Goal: Browse casually

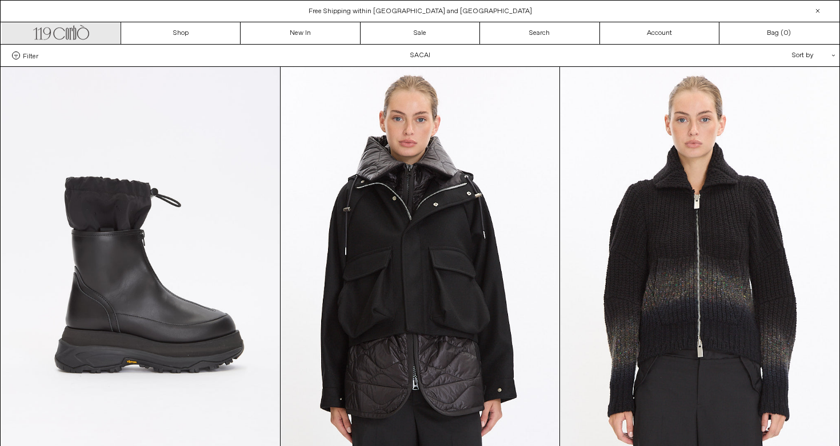
click at [75, 27] on icon ".cls-1, .cls-2 { fill: #231f20; stroke: #231f20; stroke-miterlimit: 10; stroke-…" at bounding box center [61, 31] width 56 height 17
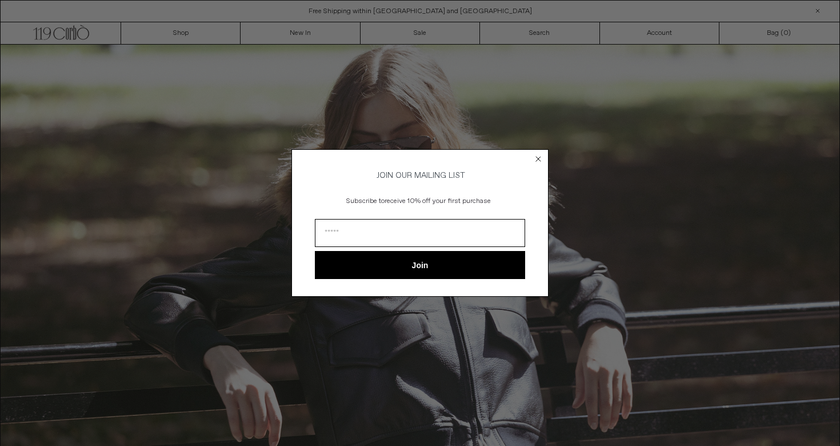
click at [535, 153] on circle "Close dialog" at bounding box center [538, 158] width 11 height 11
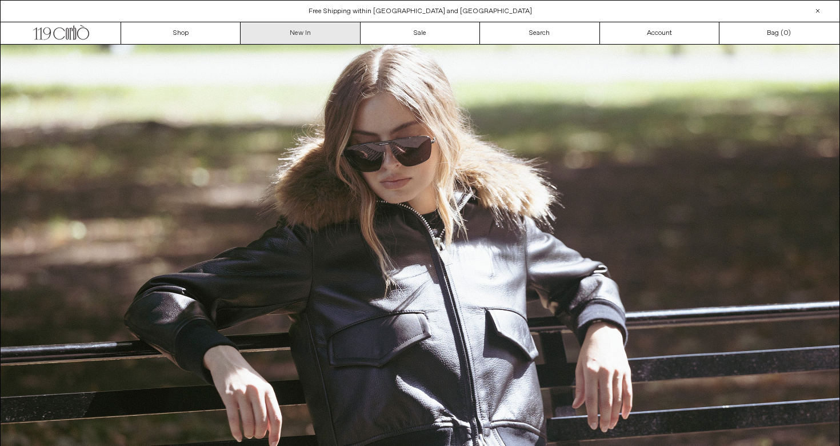
click at [277, 38] on link "New In" at bounding box center [300, 33] width 119 height 22
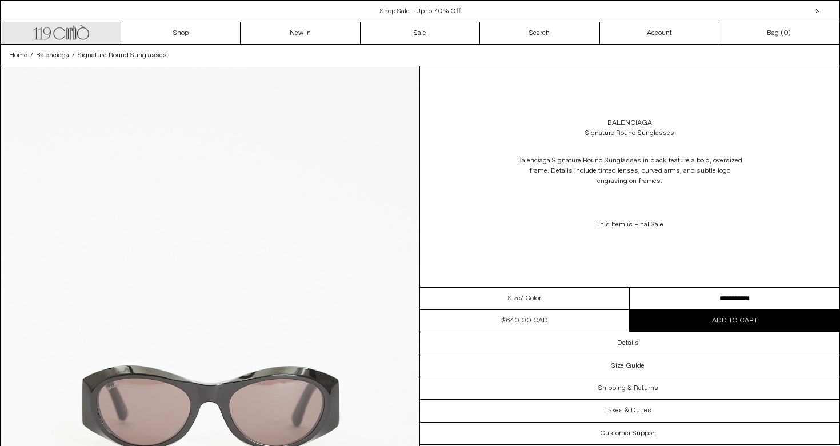
click at [87, 29] on icon ".cls-1, .cls-2 { fill: #231f20; stroke: #231f20; stroke-miterlimit: 10; stroke-…" at bounding box center [61, 31] width 56 height 17
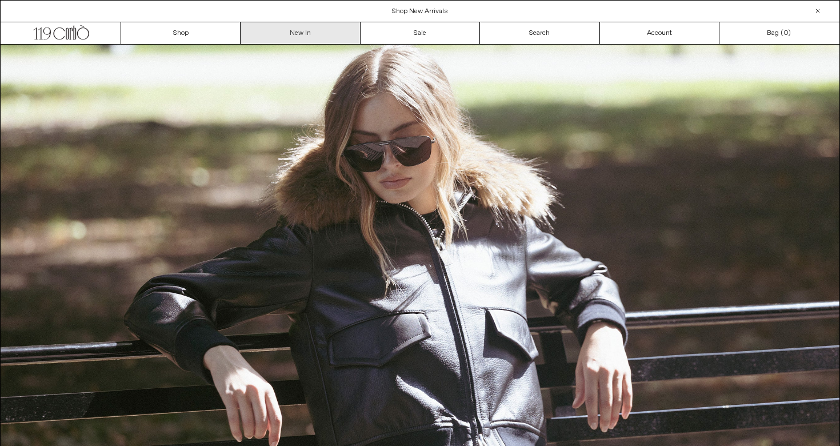
click at [293, 32] on link "New In" at bounding box center [300, 33] width 119 height 22
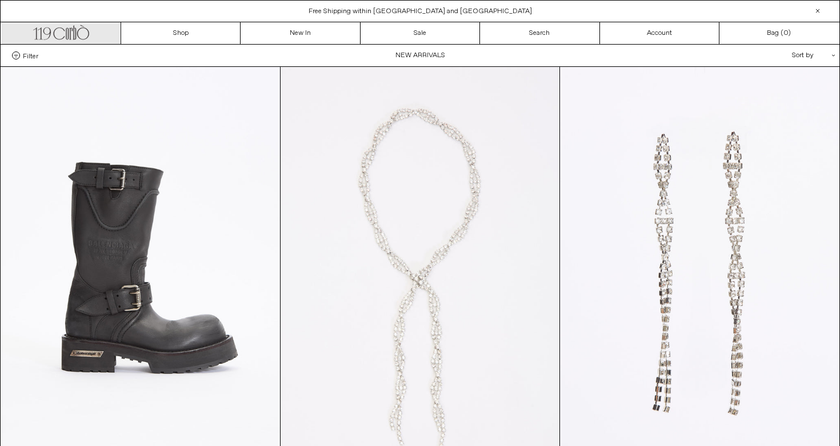
click at [50, 28] on icon ".cls-1, .cls-2 { fill: #231f20; stroke: #231f20; stroke-miterlimit: 10; stroke-…" at bounding box center [61, 31] width 56 height 17
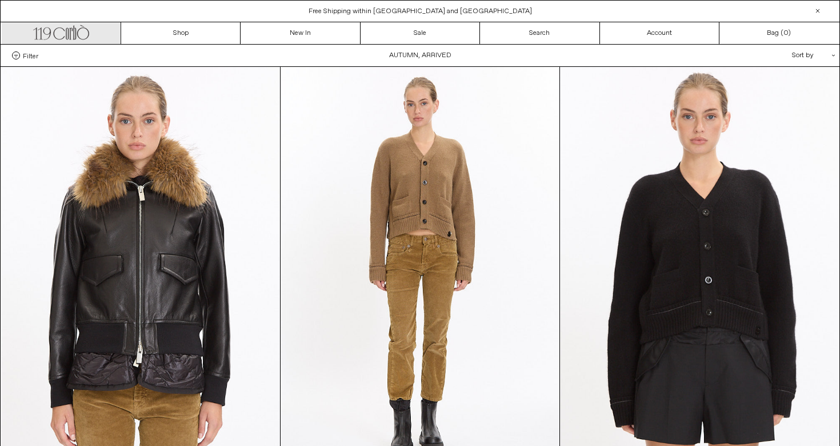
click at [43, 39] on icon ".cls-1, .cls-2 { fill: #231f20; stroke: #231f20; stroke-miterlimit: 10; stroke-…" at bounding box center [61, 31] width 56 height 17
